Goal: Navigation & Orientation: Find specific page/section

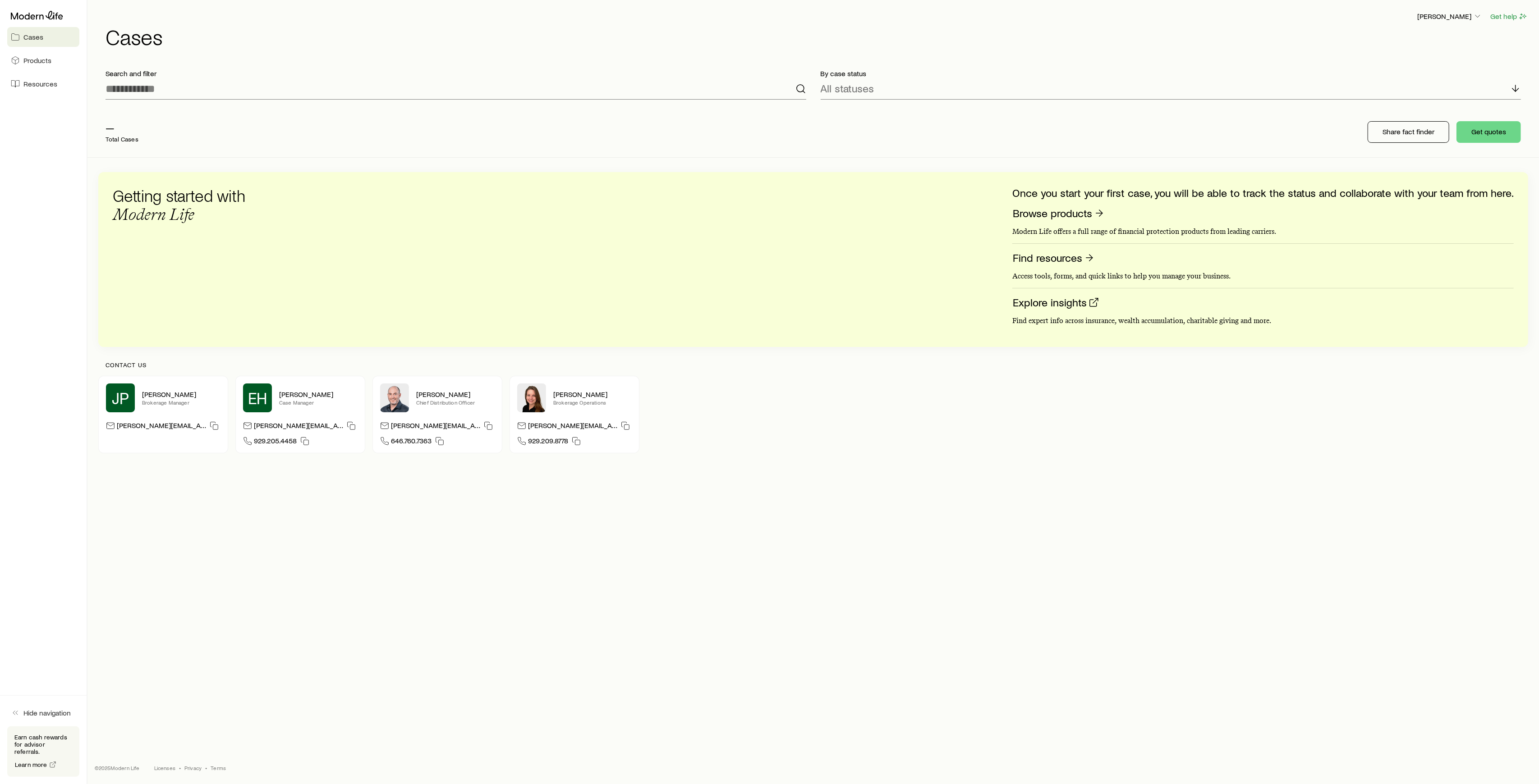
click at [1308, 139] on div "— Total Cases Share fact finder Get quotes" at bounding box center [813, 132] width 1430 height 51
click at [1298, 128] on div "— Total Cases Share fact finder Get quotes" at bounding box center [813, 132] width 1430 height 51
click at [816, 112] on div "— Total Cases Share fact finder Get quotes" at bounding box center [813, 132] width 1430 height 51
click at [35, 58] on span "Products" at bounding box center [37, 60] width 28 height 9
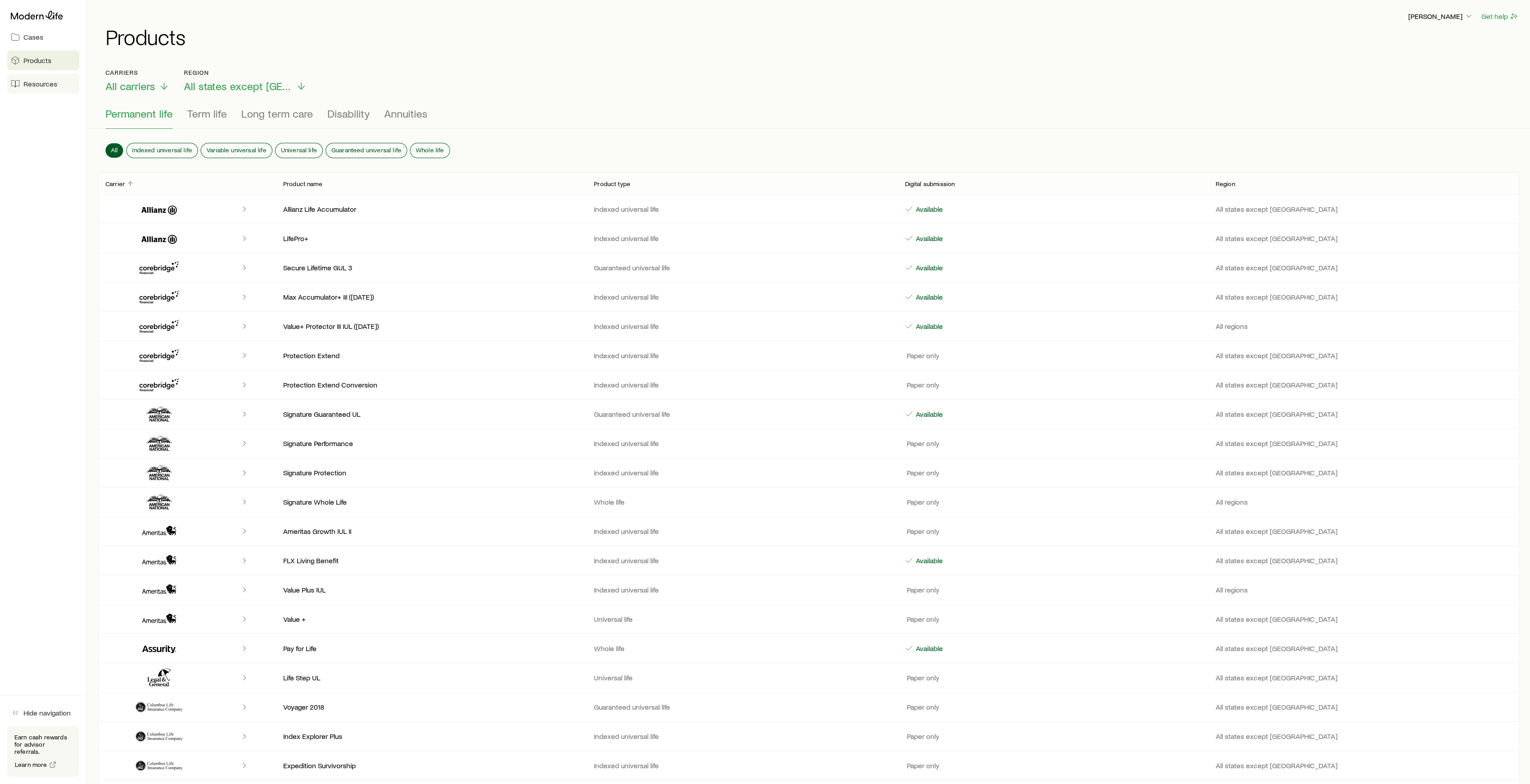
click at [36, 85] on span "Resources" at bounding box center [40, 84] width 34 height 9
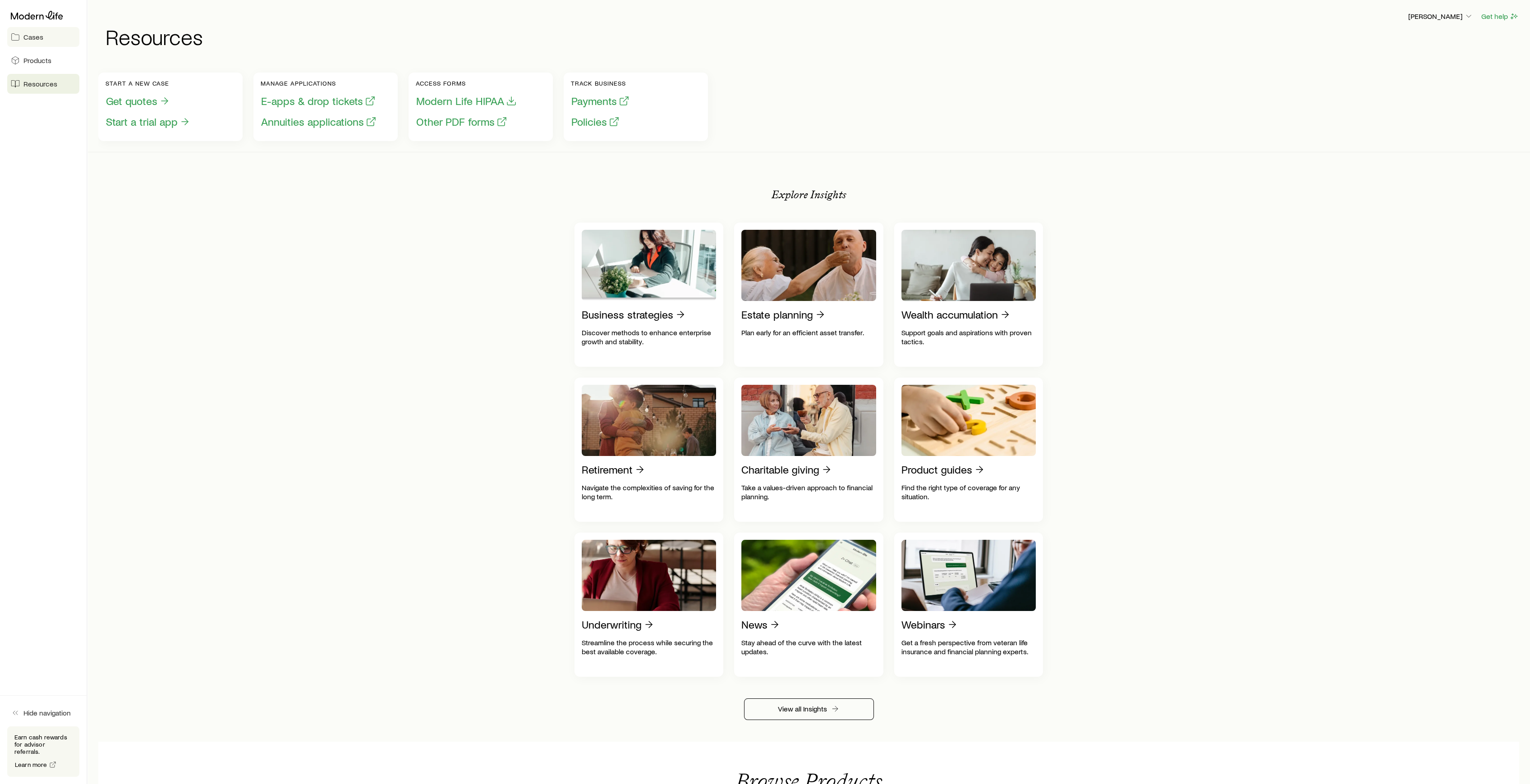
click at [36, 42] on link "Cases" at bounding box center [43, 36] width 72 height 20
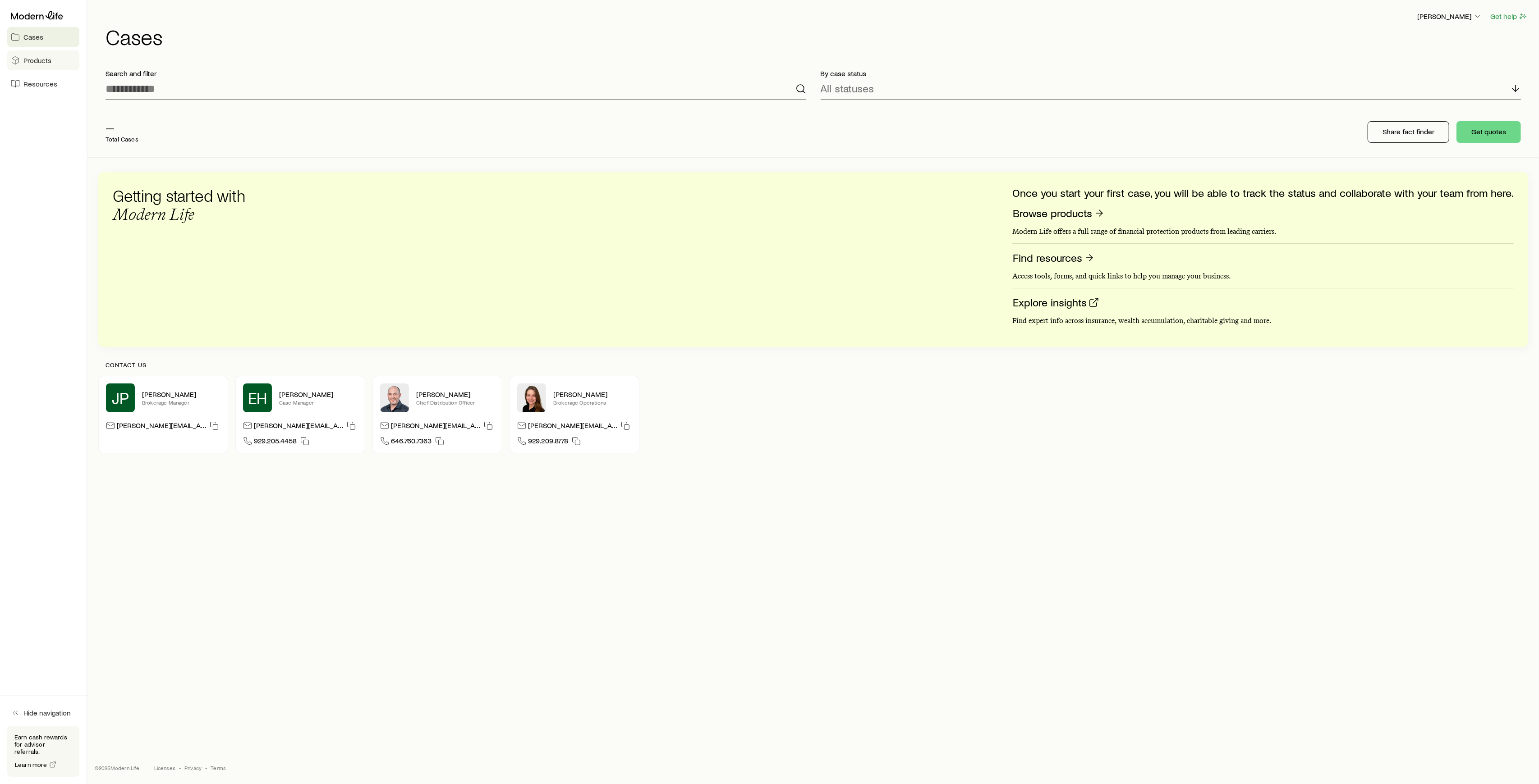
click at [36, 65] on link "Products" at bounding box center [43, 60] width 72 height 20
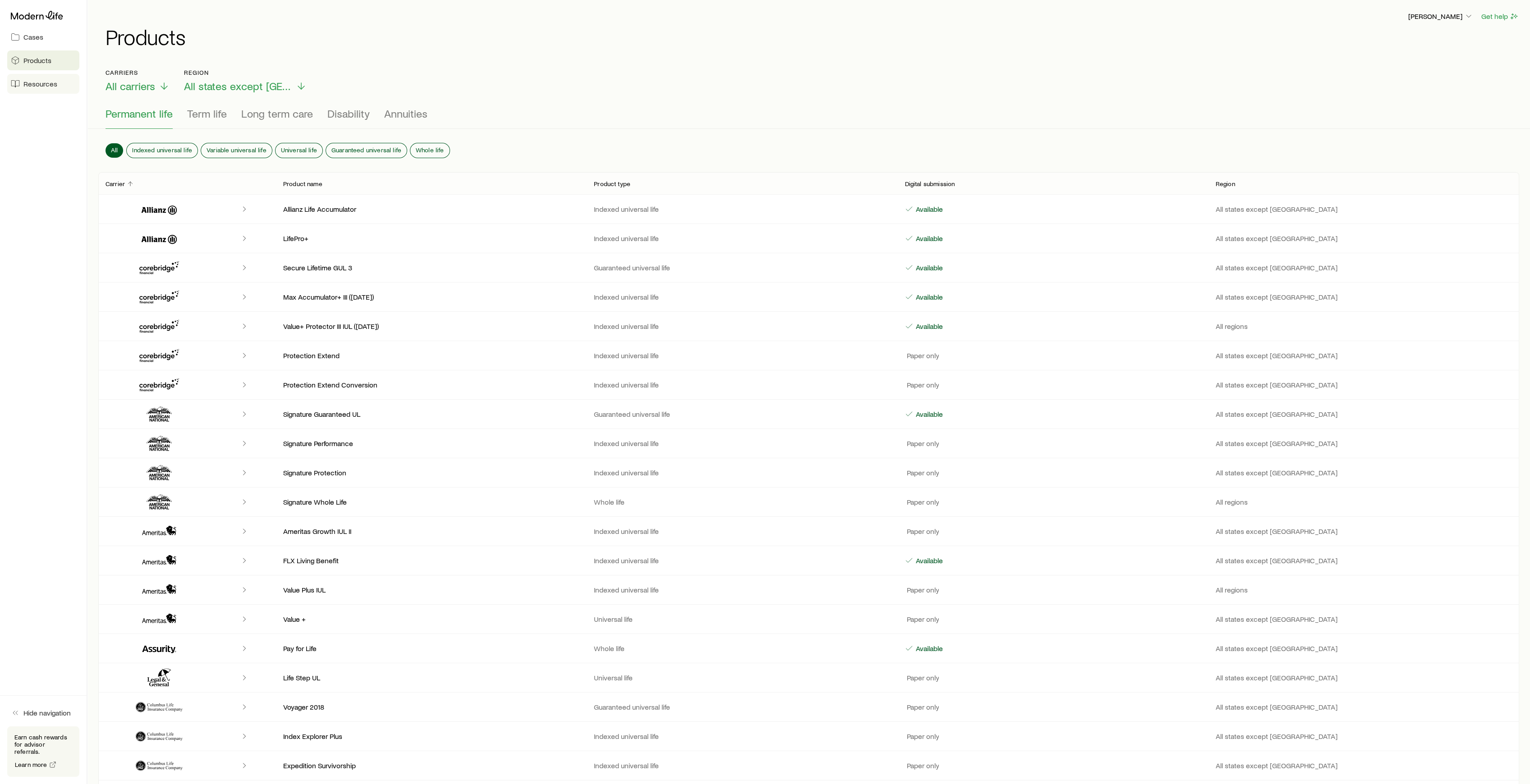
click at [28, 88] on span "Resources" at bounding box center [40, 84] width 34 height 9
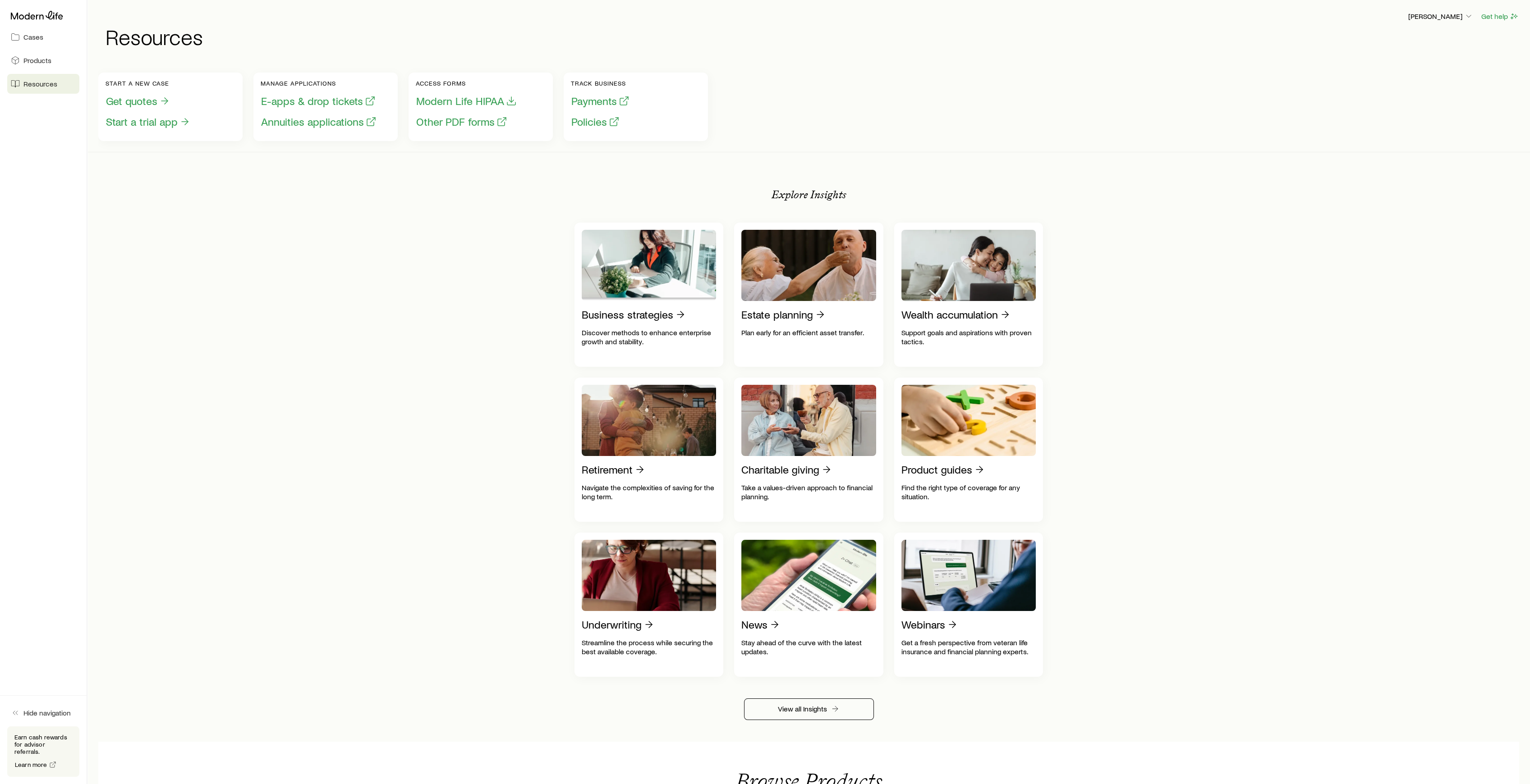
click at [238, 218] on div "Start a new case Get quotes Start a trial app Manage applications E-apps & drop…" at bounding box center [809, 608] width 1421 height 1094
click at [452, 124] on button "Other PDF forms" at bounding box center [462, 121] width 92 height 14
click at [143, 101] on button "Get quotes" at bounding box center [138, 101] width 65 height 14
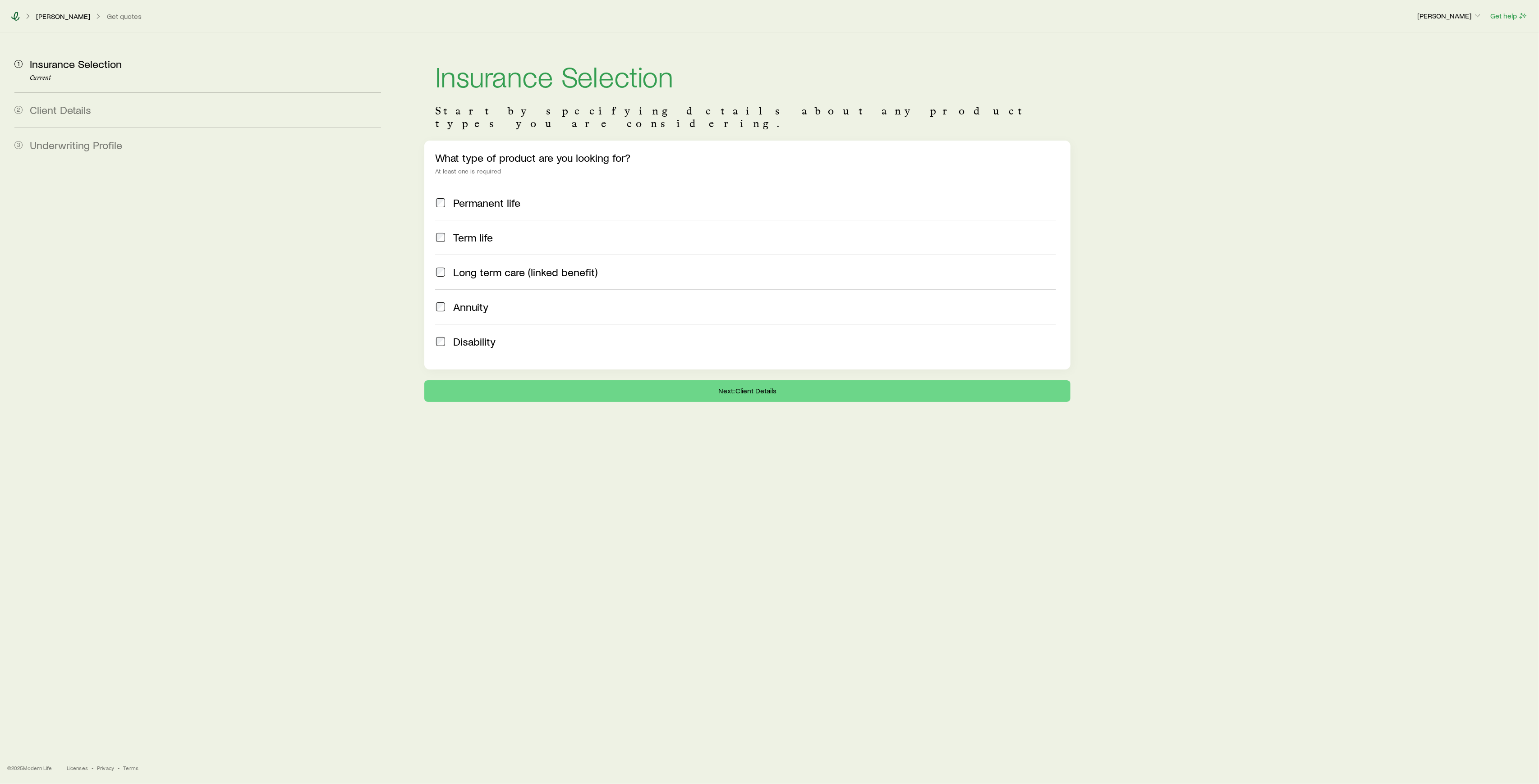
click at [17, 18] on icon at bounding box center [15, 16] width 9 height 9
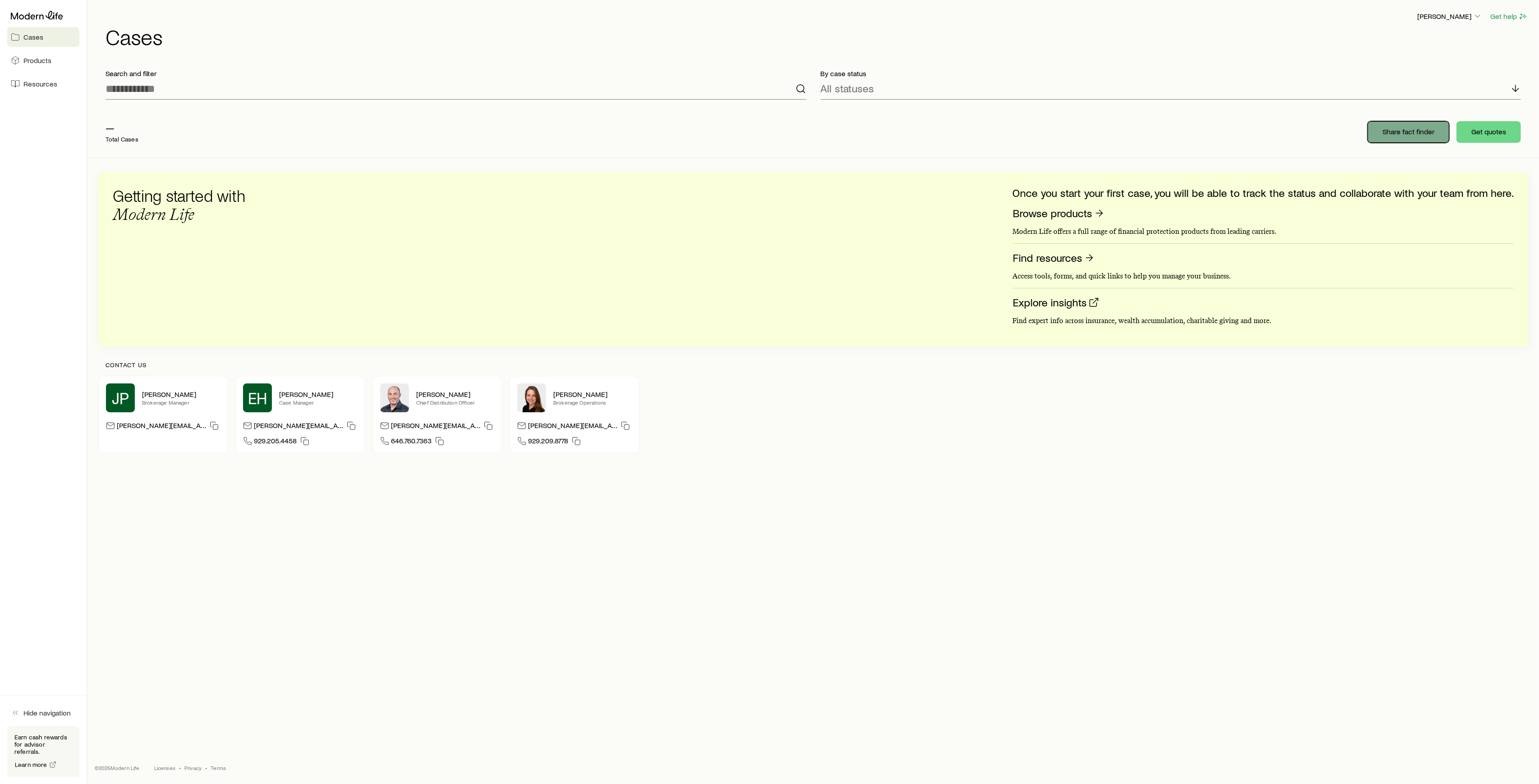
click at [1408, 133] on p "Share fact finder" at bounding box center [1408, 131] width 52 height 9
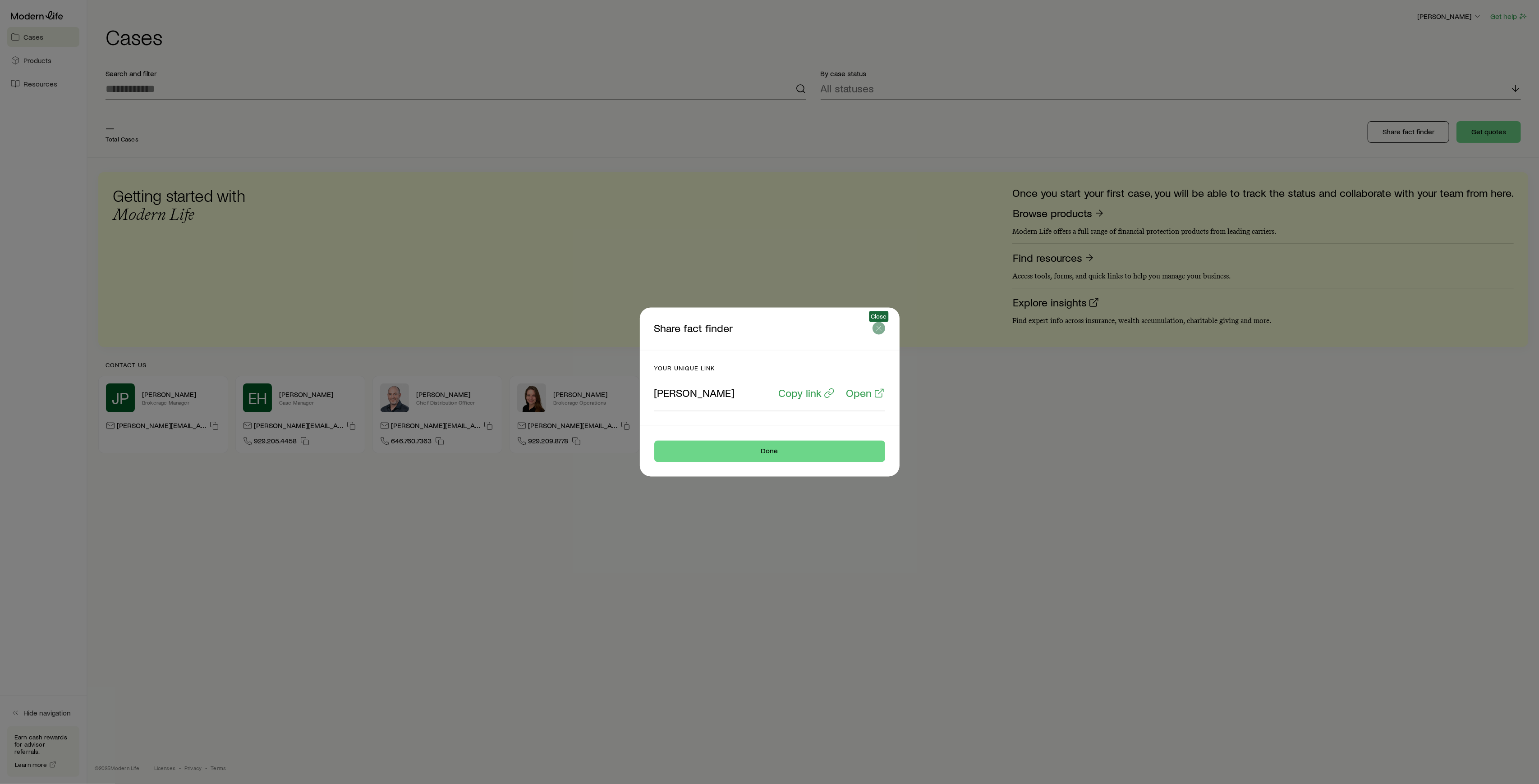
click at [880, 330] on icon "button" at bounding box center [878, 328] width 9 height 9
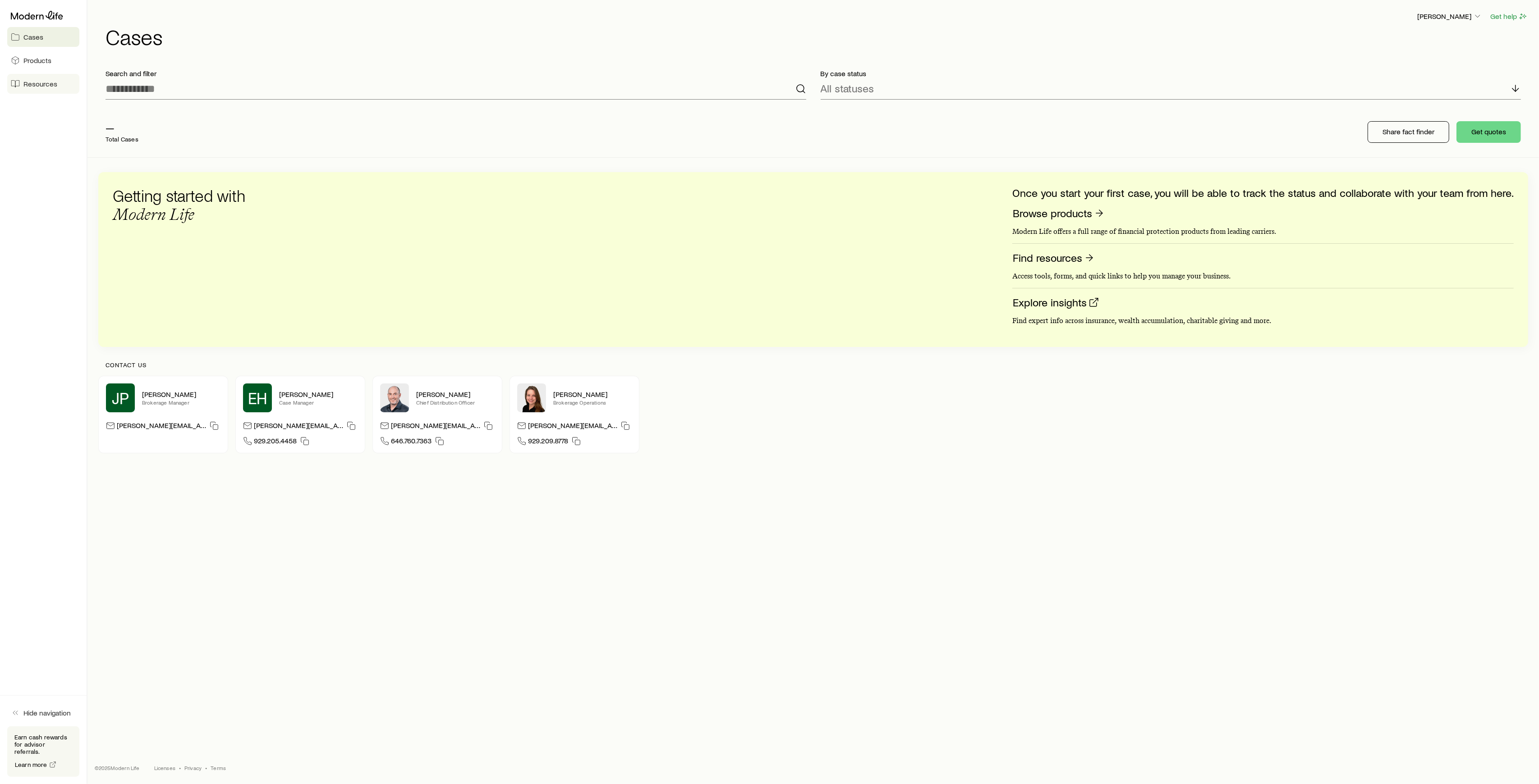
click at [42, 87] on span "Resources" at bounding box center [40, 84] width 34 height 9
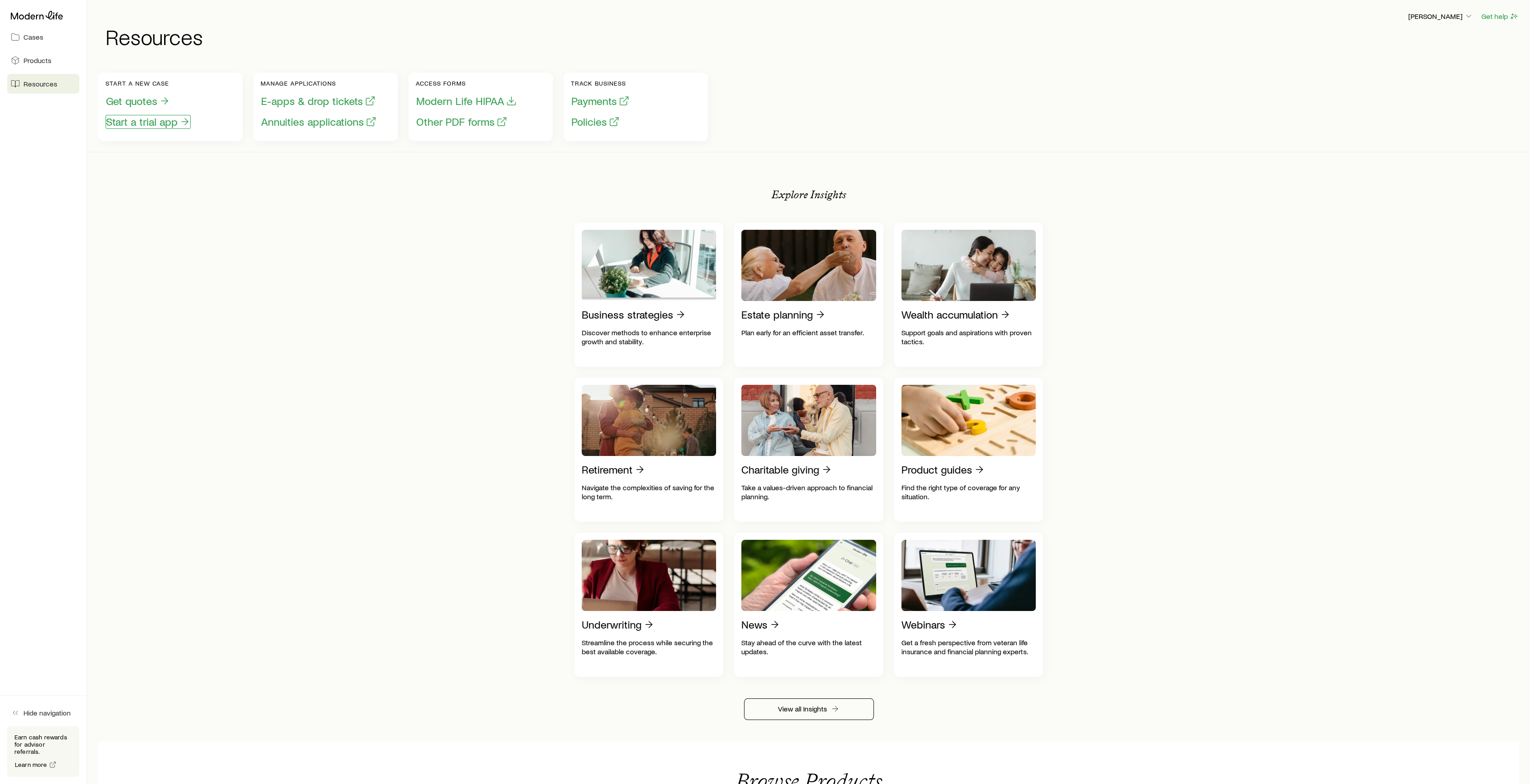
click at [168, 119] on button "Start a trial app" at bounding box center [148, 121] width 85 height 14
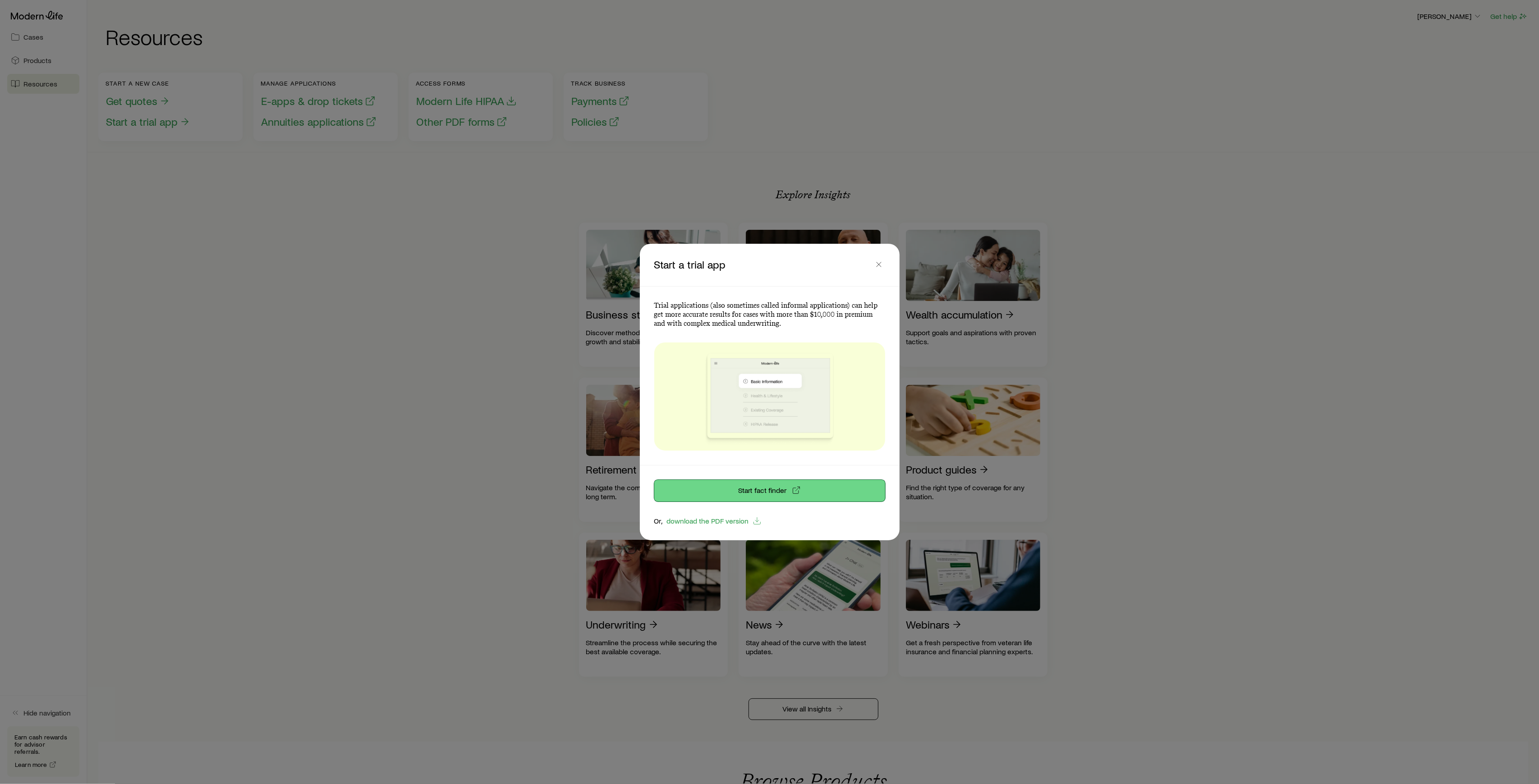
click at [759, 492] on link "Start fact finder" at bounding box center [770, 491] width 231 height 21
click at [880, 266] on icon "button" at bounding box center [878, 264] width 9 height 9
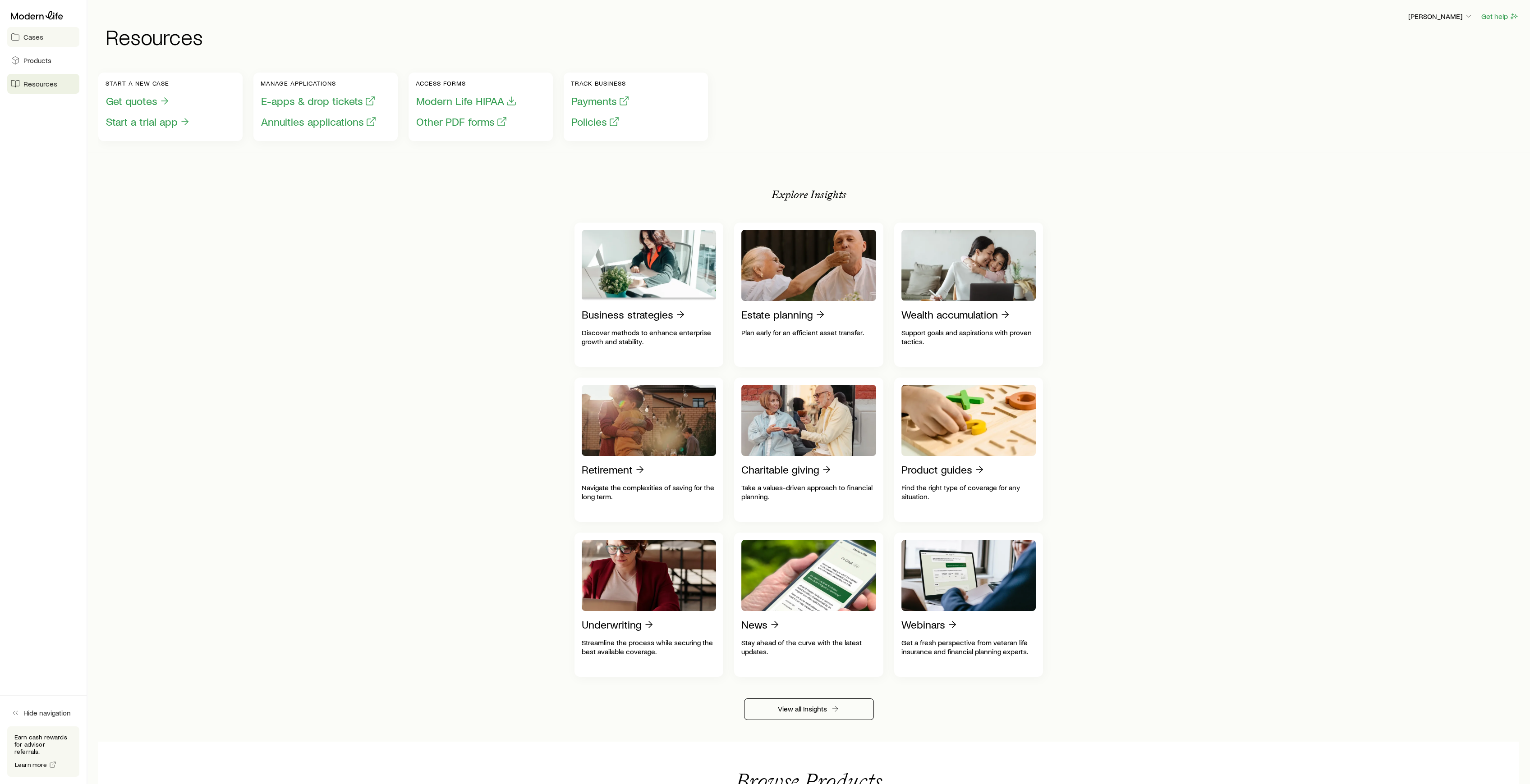
click at [39, 36] on span "Cases" at bounding box center [33, 36] width 20 height 9
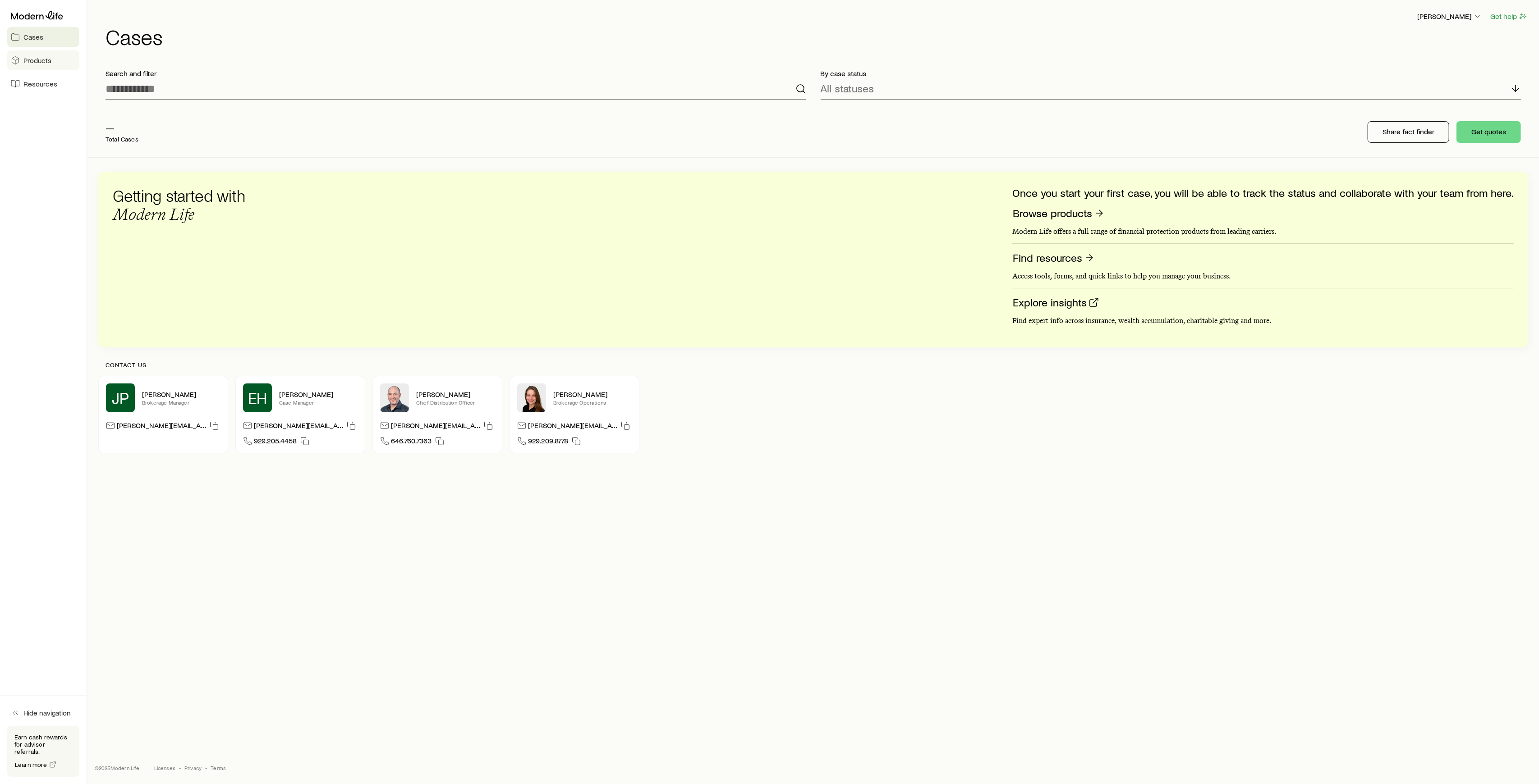
click at [43, 60] on span "Products" at bounding box center [37, 60] width 28 height 9
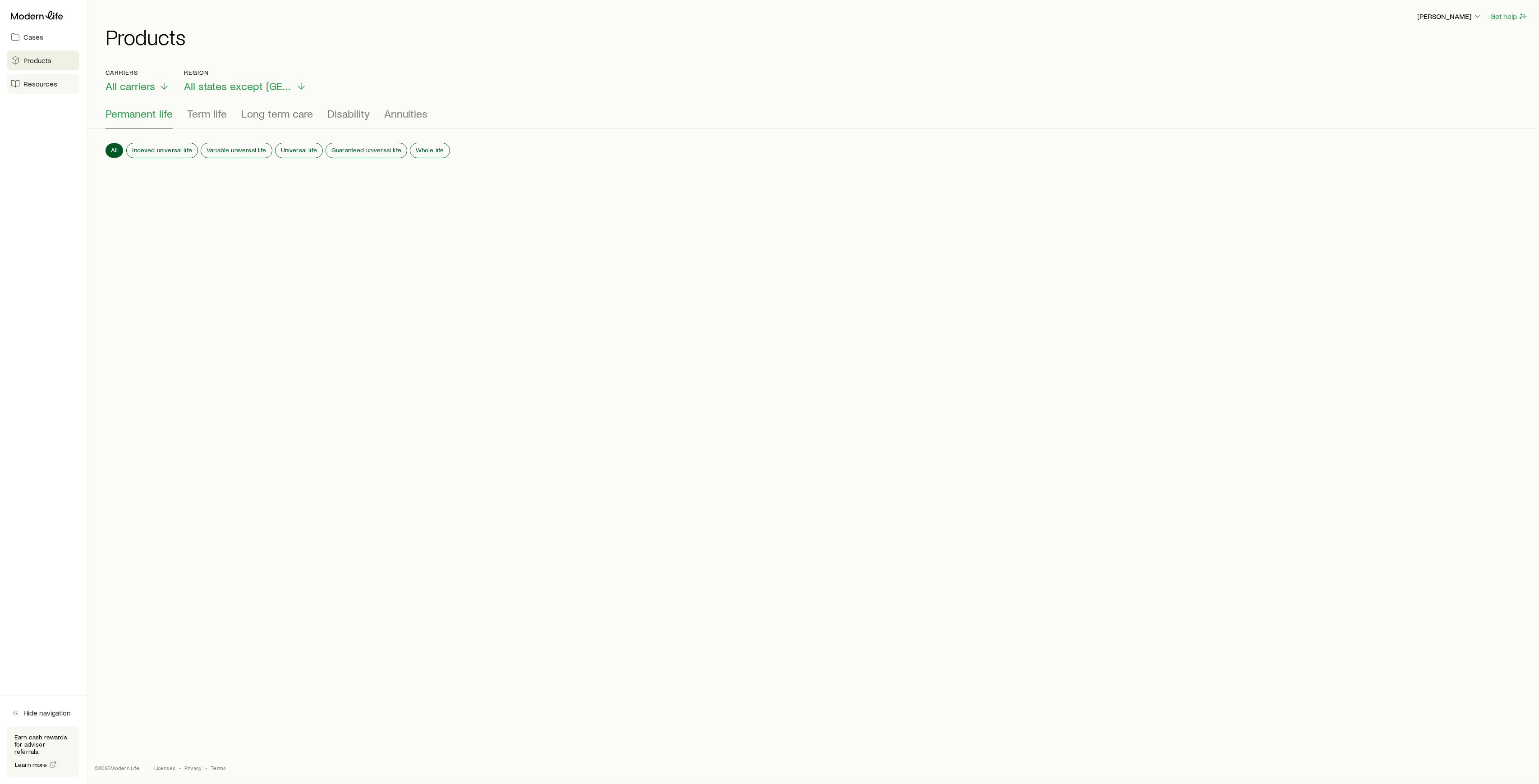
click at [42, 81] on span "Resources" at bounding box center [40, 84] width 34 height 9
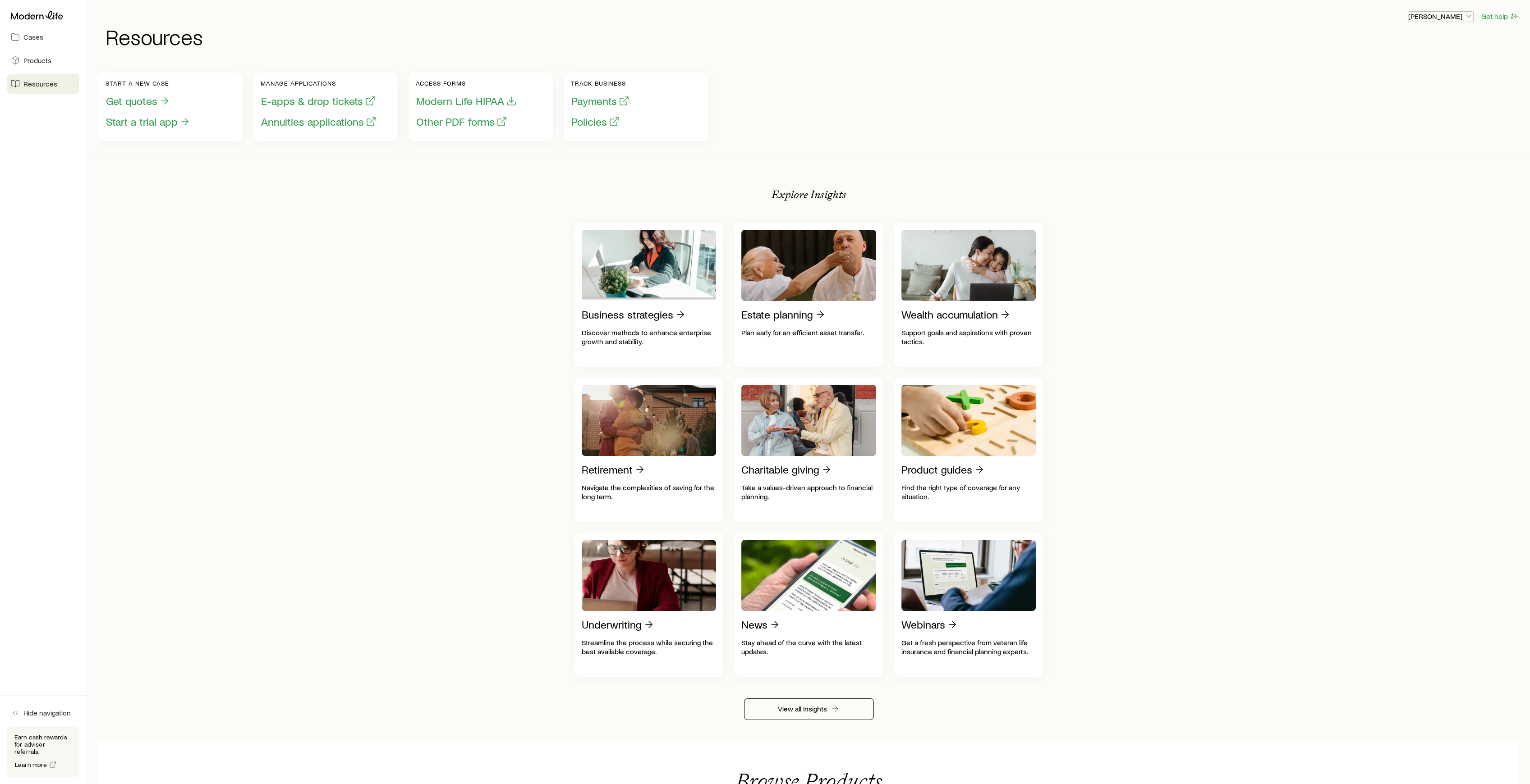
click at [1458, 16] on p "[PERSON_NAME]" at bounding box center [1440, 16] width 65 height 9
click at [1389, 88] on span "Sign out" at bounding box center [1398, 88] width 25 height 9
